Goal: Find specific page/section: Find specific page/section

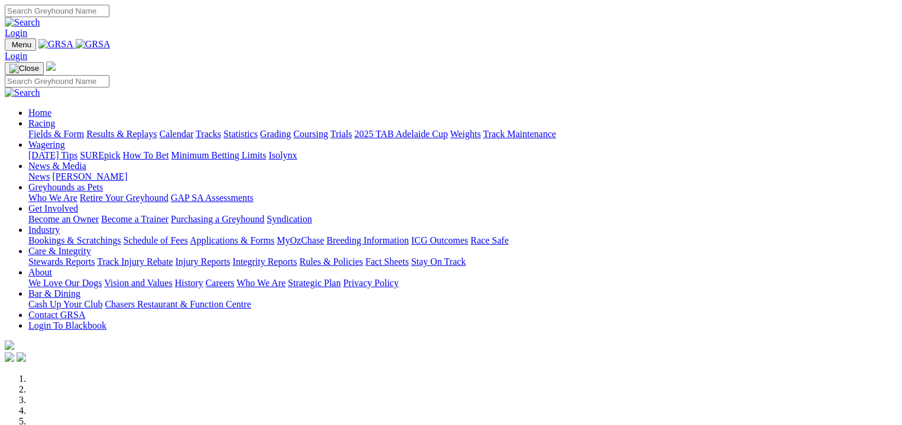
click at [31, 129] on link "Fields & Form" at bounding box center [56, 134] width 56 height 10
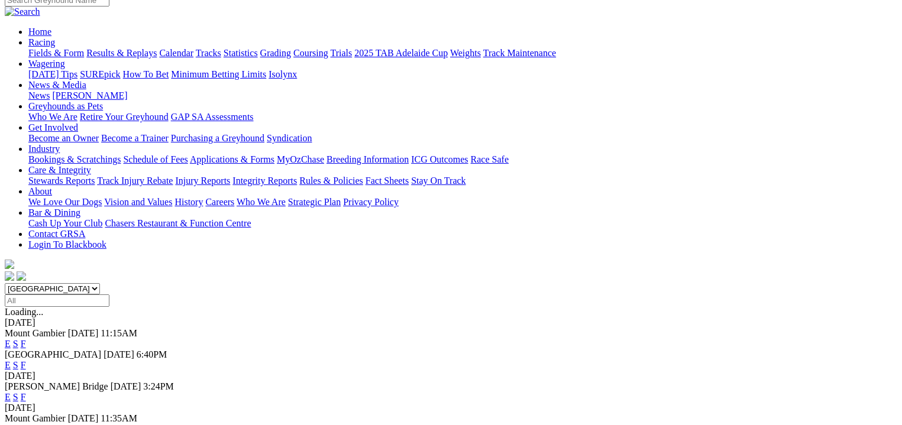
scroll to position [104, 0]
click at [26, 391] on link "F" at bounding box center [23, 396] width 5 height 10
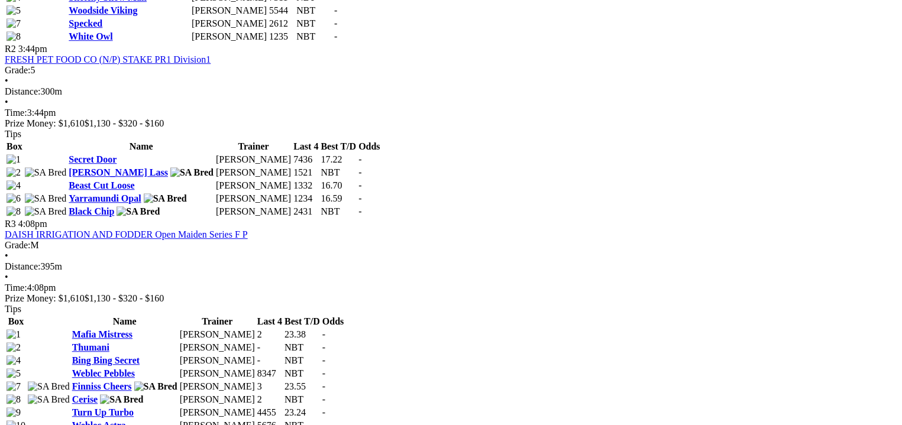
scroll to position [754, 0]
